Goal: Information Seeking & Learning: Check status

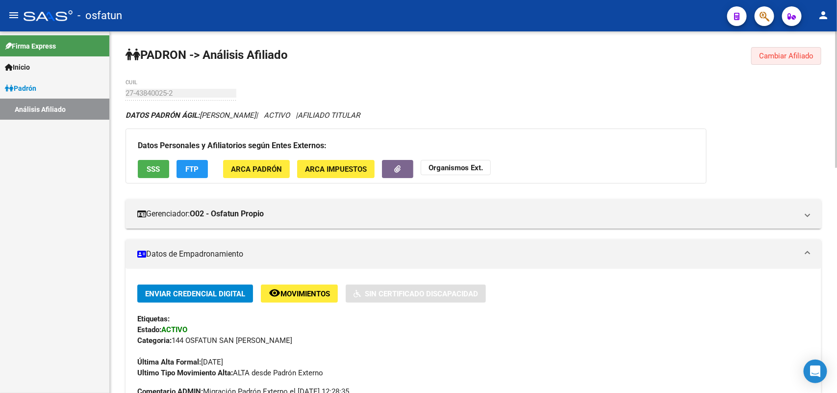
click at [787, 56] on span "Cambiar Afiliado" at bounding box center [786, 55] width 54 height 9
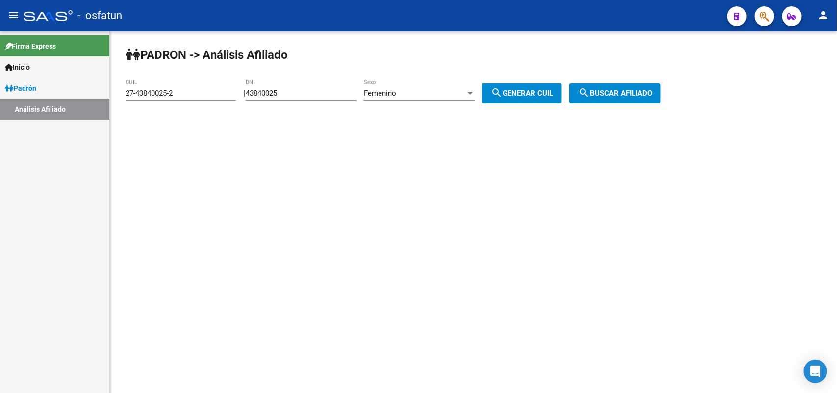
click at [330, 97] on div "43840025 DNI" at bounding box center [301, 89] width 111 height 21
drag, startPoint x: 321, startPoint y: 95, endPoint x: 196, endPoint y: 102, distance: 125.2
click at [196, 98] on app-analisis-afiliado "PADRON -> Análisis Afiliado 27-43840025-2 CUIL | 43840025 DNI Femenino Sexo sea…" at bounding box center [396, 93] width 543 height 9
paste input "32039438"
type input "32039438"
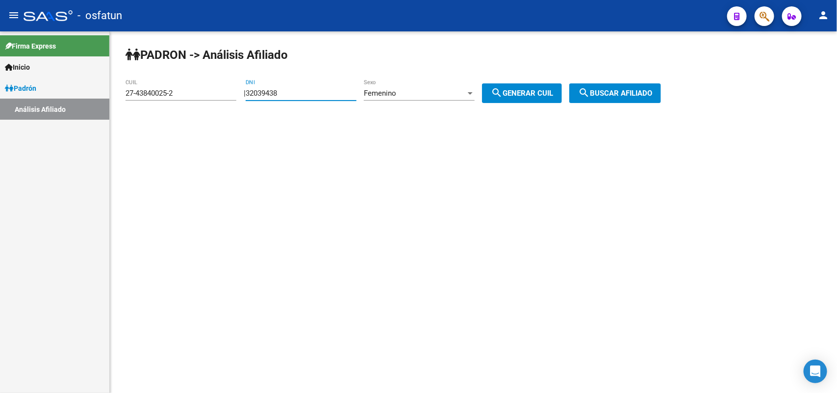
drag, startPoint x: 501, startPoint y: 94, endPoint x: 613, endPoint y: 101, distance: 112.0
click at [502, 96] on mat-icon "search" at bounding box center [497, 93] width 12 height 12
click at [614, 101] on button "search Buscar afiliado" at bounding box center [615, 93] width 92 height 20
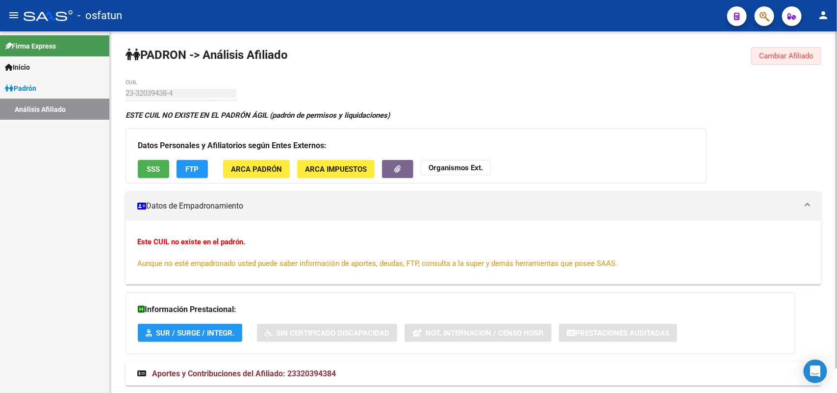
click at [797, 54] on span "Cambiar Afiliado" at bounding box center [786, 55] width 54 height 9
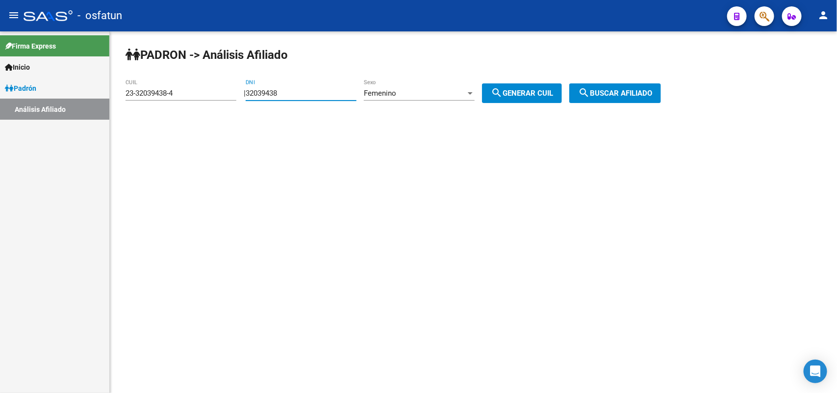
click at [272, 93] on input "32039438" at bounding box center [301, 93] width 111 height 9
click at [322, 94] on input "32039438" at bounding box center [301, 93] width 111 height 9
click at [408, 94] on div "Femenino" at bounding box center [415, 93] width 102 height 9
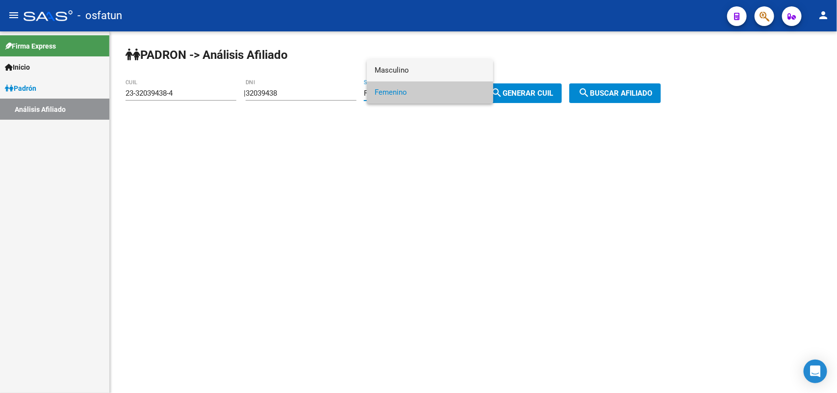
click at [398, 65] on span "Masculino" at bounding box center [429, 70] width 111 height 22
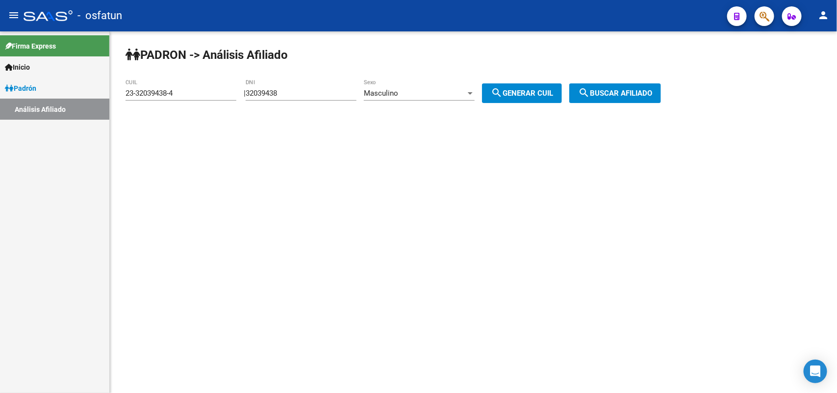
click at [442, 160] on mat-sidenav-content "PADRON -> Análisis Afiliado 23-32039438-4 CUIL | 32039438 DNI Masculino Sexo se…" at bounding box center [473, 211] width 727 height 361
click at [520, 99] on button "search Generar CUIL" at bounding box center [522, 93] width 80 height 20
type input "20-32039438-5"
click at [637, 92] on span "search Buscar afiliado" at bounding box center [615, 93] width 74 height 9
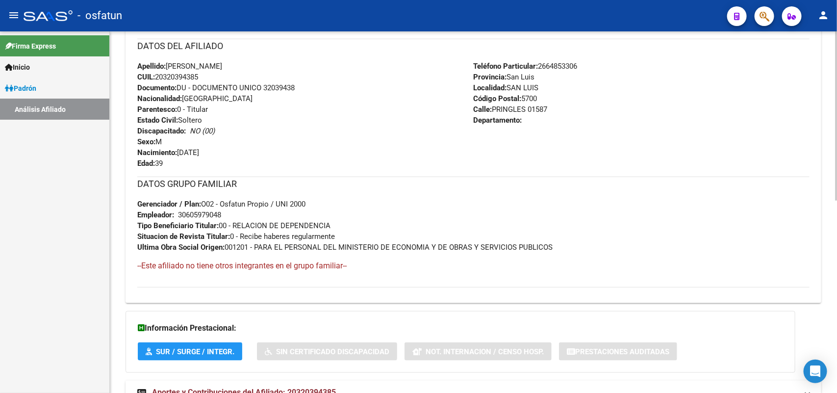
scroll to position [410, 0]
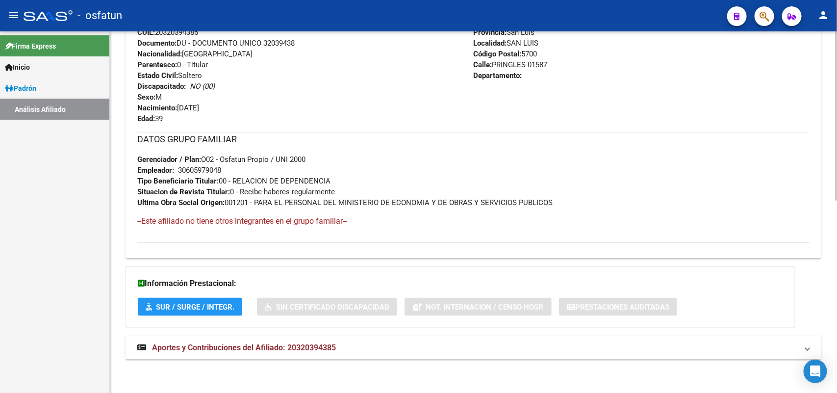
click at [263, 327] on div "Información Prestacional: SUR / SURGE / INTEGR. Sin Certificado Discapacidad No…" at bounding box center [459, 297] width 669 height 62
click at [261, 348] on span "Aportes y Contribuciones del Afiliado: 20320394385" at bounding box center [244, 347] width 184 height 9
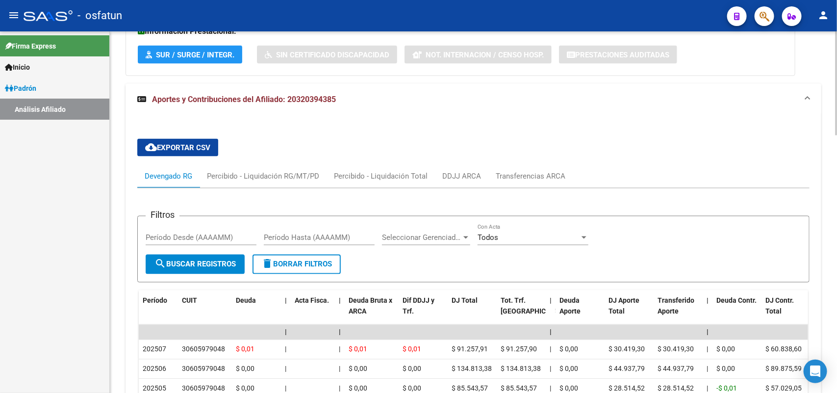
scroll to position [897, 0]
